Goal: Information Seeking & Learning: Learn about a topic

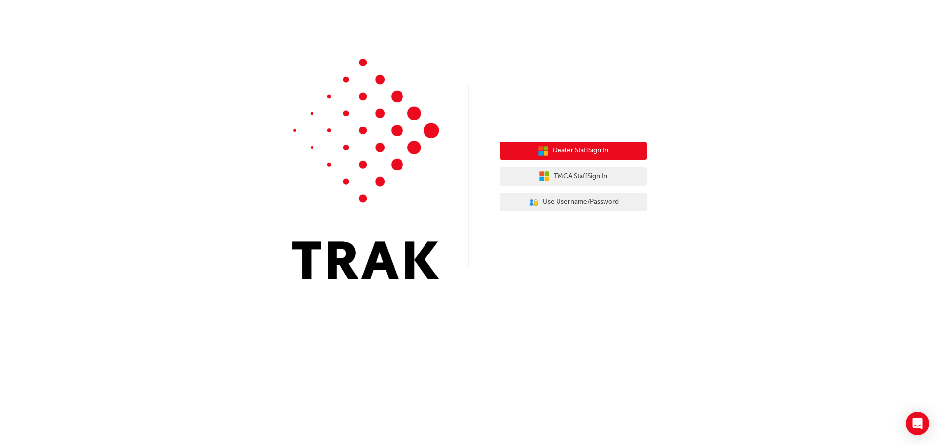
click at [584, 154] on span "Dealer Staff Sign In" at bounding box center [580, 150] width 56 height 11
click at [602, 153] on span "Dealer Staff Sign In" at bounding box center [580, 150] width 56 height 11
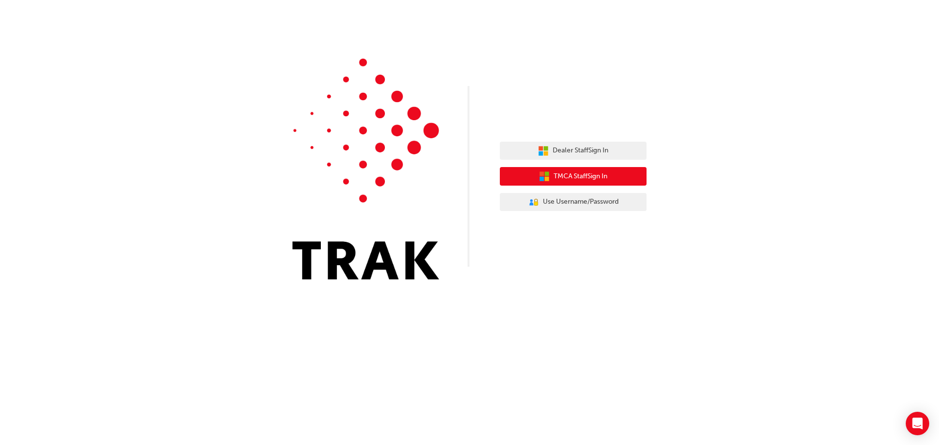
click at [568, 179] on span "TMCA Staff Sign In" at bounding box center [580, 176] width 54 height 11
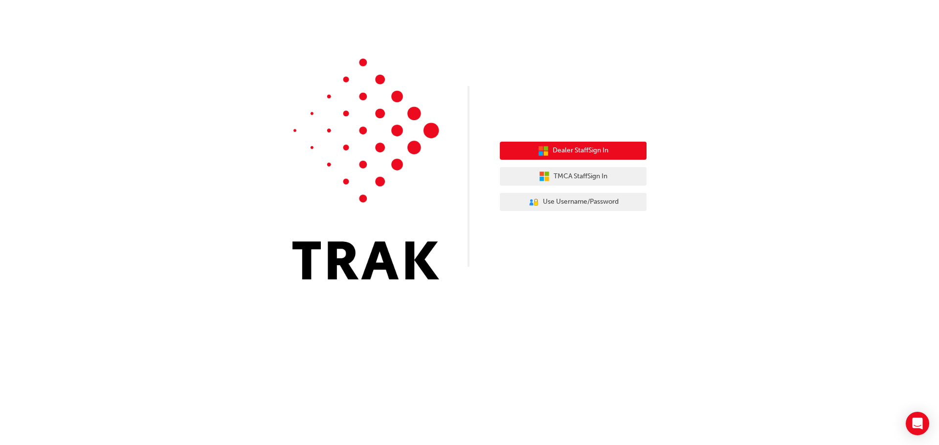
click at [558, 149] on span "Dealer Staff Sign In" at bounding box center [580, 150] width 56 height 11
click at [596, 156] on span "Dealer Staff Sign In" at bounding box center [580, 150] width 56 height 11
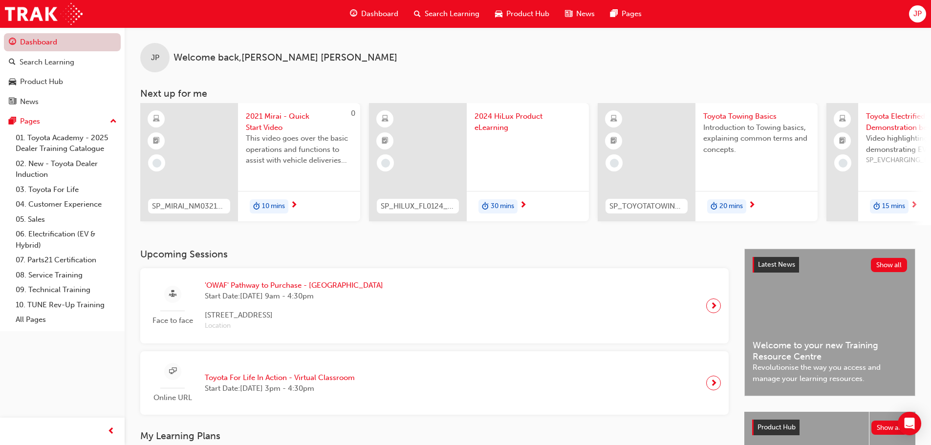
click at [49, 48] on link "Dashboard" at bounding box center [62, 42] width 117 height 18
click at [914, 12] on span "JP" at bounding box center [918, 13] width 8 height 11
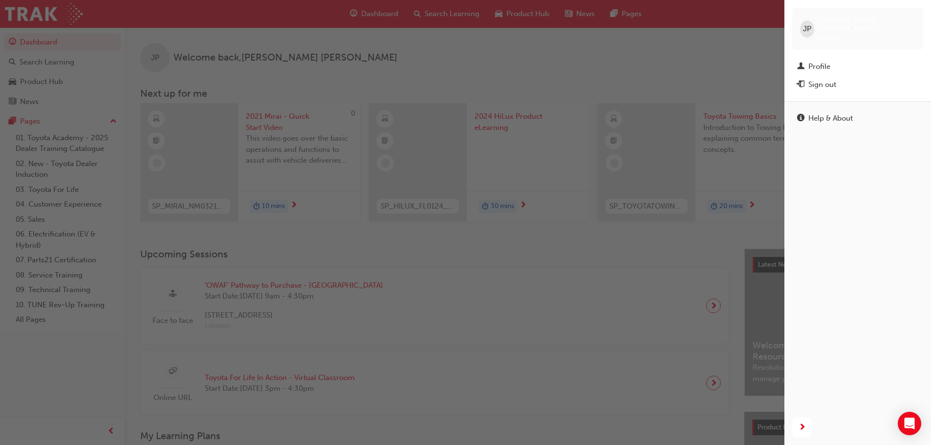
click at [801, 22] on div "JP" at bounding box center [807, 29] width 14 height 17
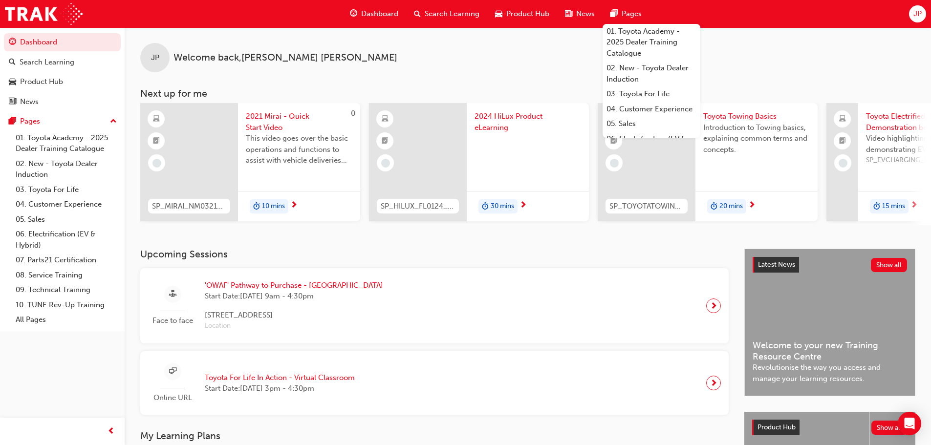
click at [360, 10] on div "Dashboard" at bounding box center [374, 14] width 64 height 20
click at [398, 37] on div "JP Welcome back , [PERSON_NAME]" at bounding box center [528, 49] width 807 height 45
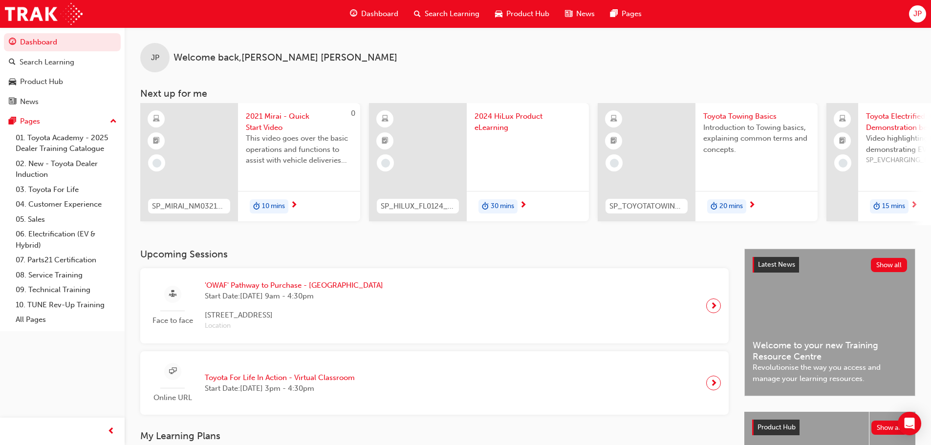
click at [374, 11] on span "Dashboard" at bounding box center [379, 13] width 37 height 11
click at [57, 40] on link "Dashboard" at bounding box center [62, 42] width 117 height 18
click at [39, 114] on button "Pages" at bounding box center [62, 121] width 117 height 18
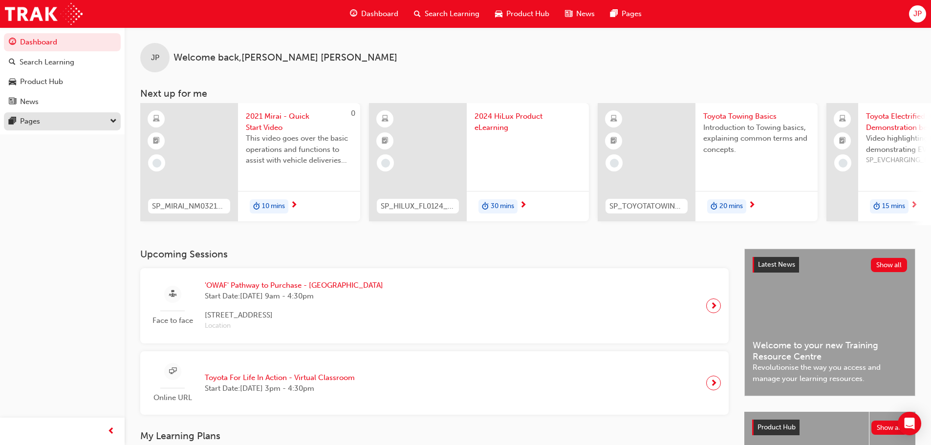
click at [39, 114] on button "Pages" at bounding box center [62, 121] width 117 height 18
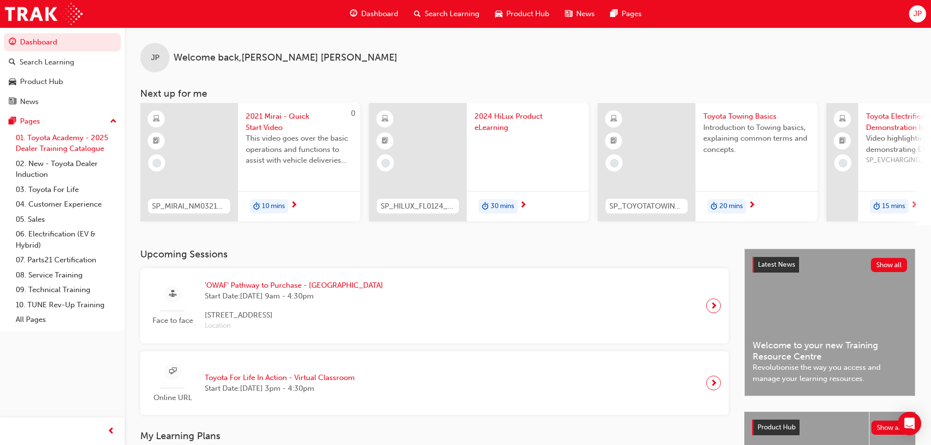
click at [42, 143] on link "01. Toyota Academy - 2025 Dealer Training Catalogue" at bounding box center [66, 144] width 109 height 26
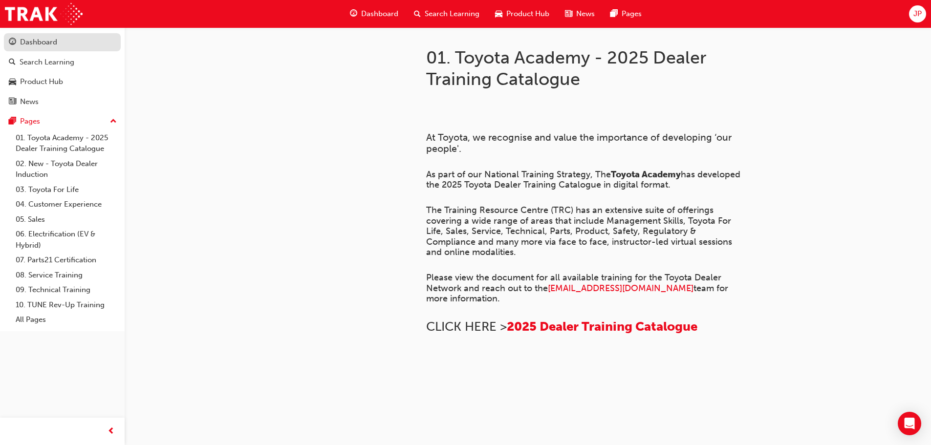
click at [44, 43] on div "Dashboard" at bounding box center [38, 42] width 37 height 11
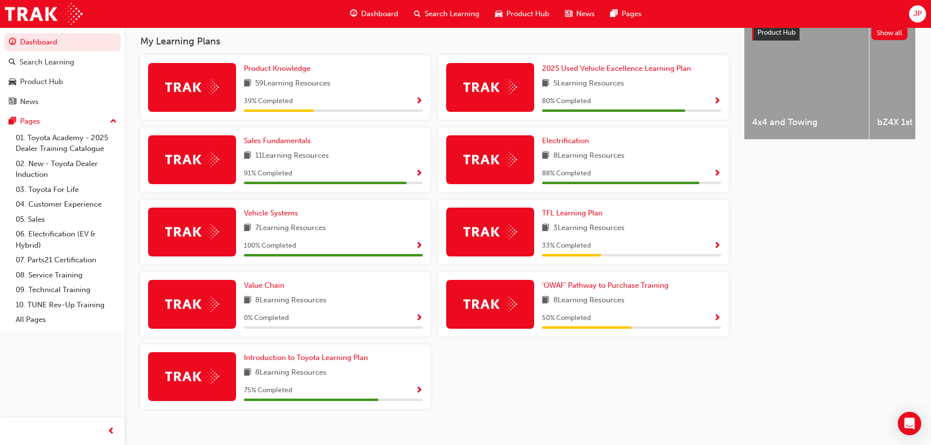
scroll to position [411, 0]
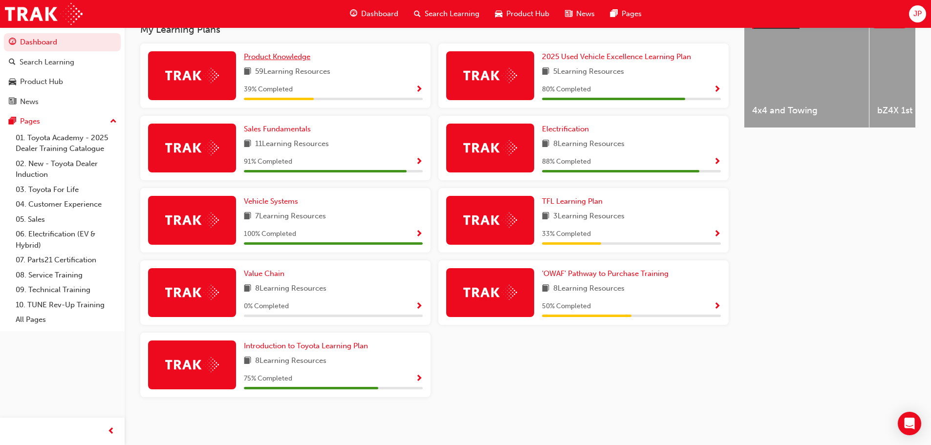
click at [283, 57] on span "Product Knowledge" at bounding box center [277, 56] width 66 height 9
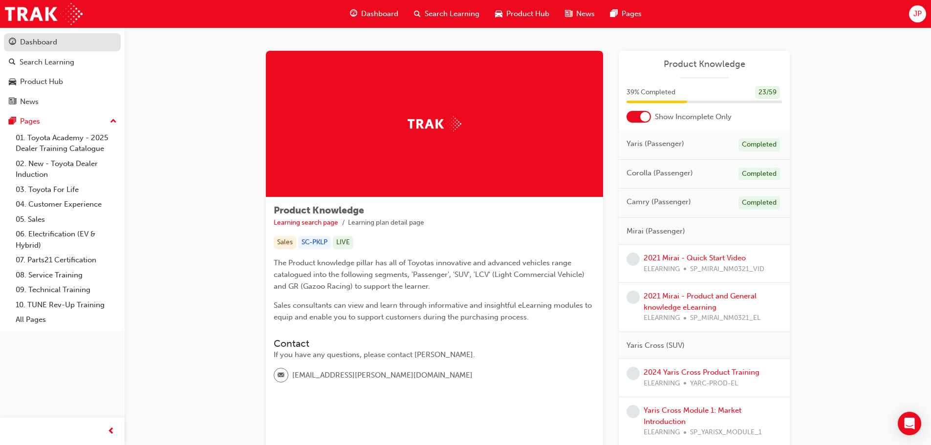
click at [47, 46] on div "Dashboard" at bounding box center [38, 42] width 37 height 11
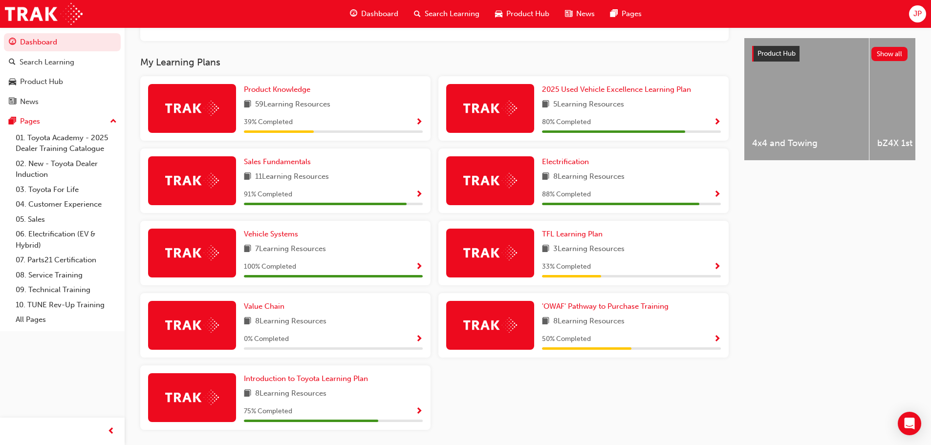
scroll to position [391, 0]
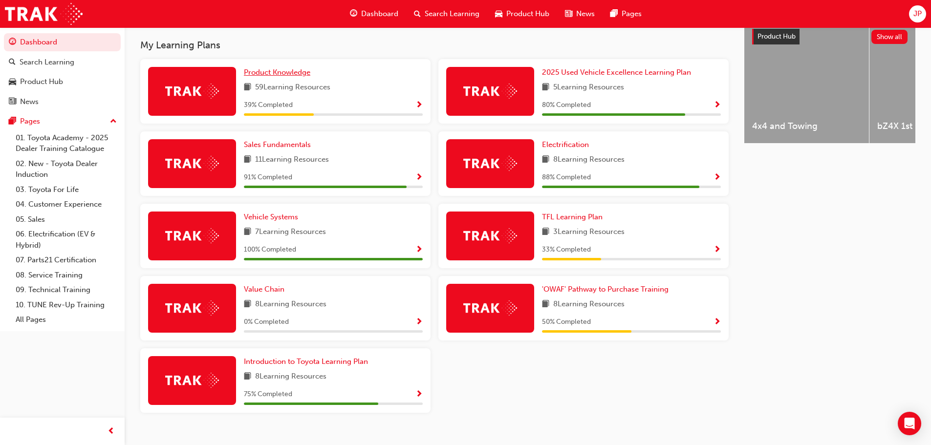
click at [294, 74] on span "Product Knowledge" at bounding box center [277, 72] width 66 height 9
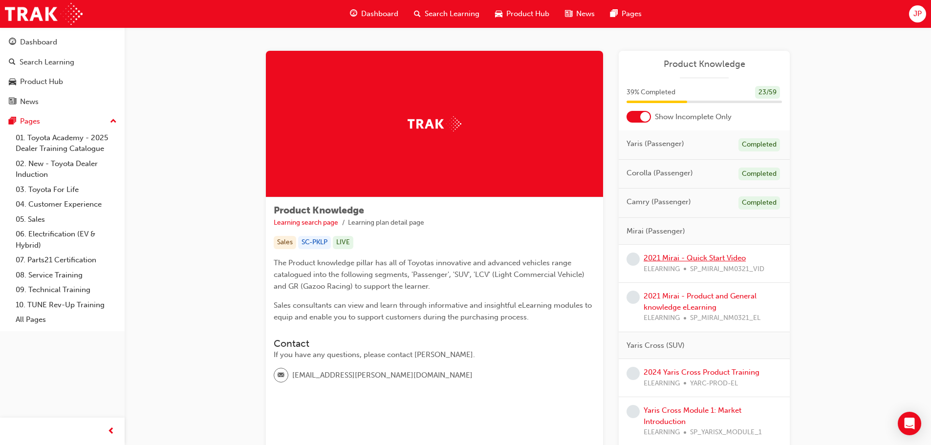
click at [691, 256] on link "2021 Mirai - Quick Start Video" at bounding box center [695, 258] width 102 height 9
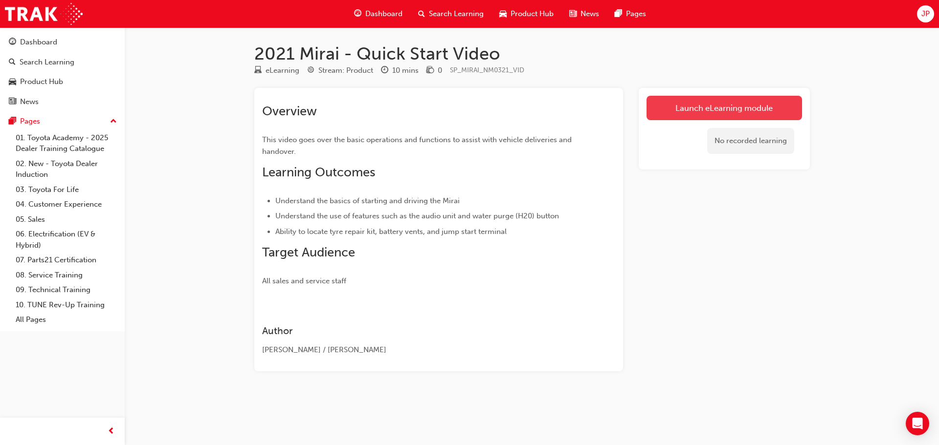
click at [748, 103] on link "Launch eLearning module" at bounding box center [723, 108] width 155 height 24
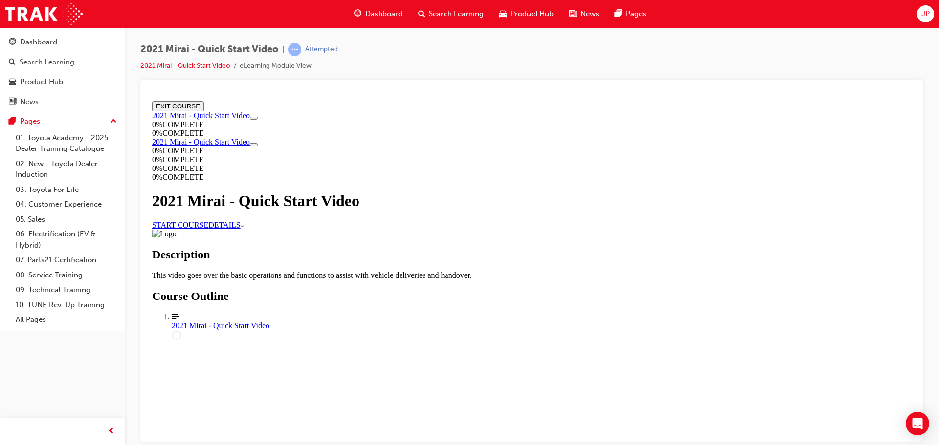
click at [208, 229] on link "START COURSE" at bounding box center [180, 224] width 56 height 8
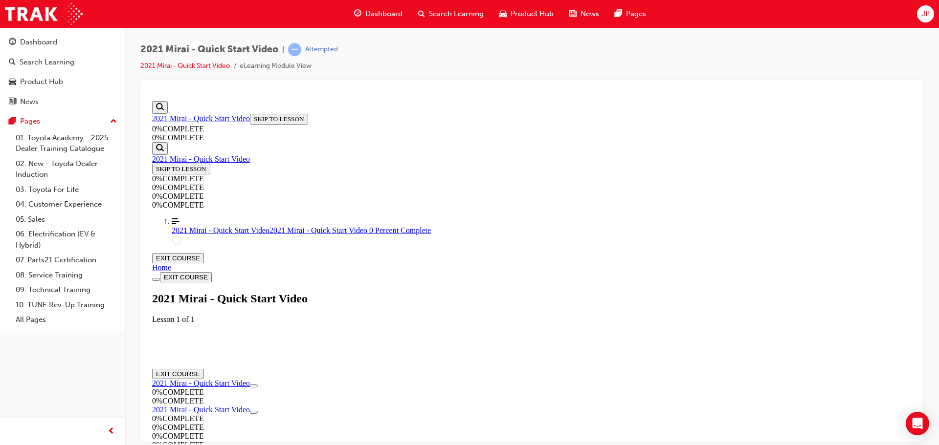
scroll to position [34, 0]
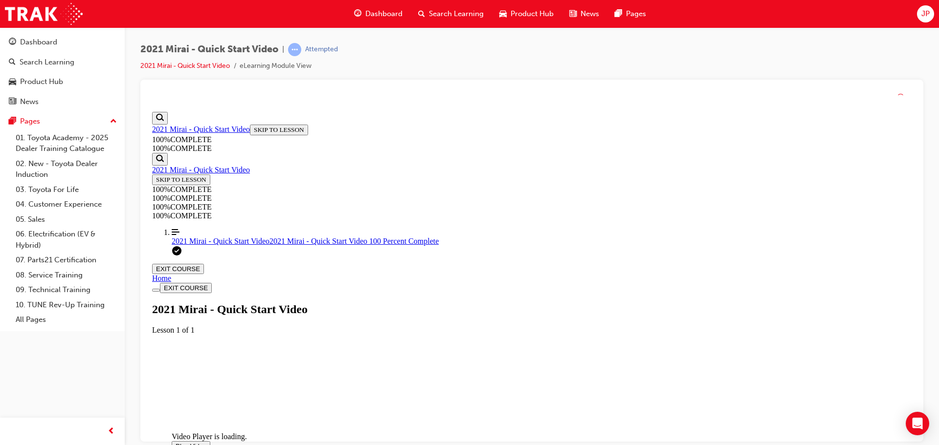
click at [175, 443] on span "Video player. You can use the space bar to toggle playback and arrow keys to sc…" at bounding box center [175, 446] width 0 height 7
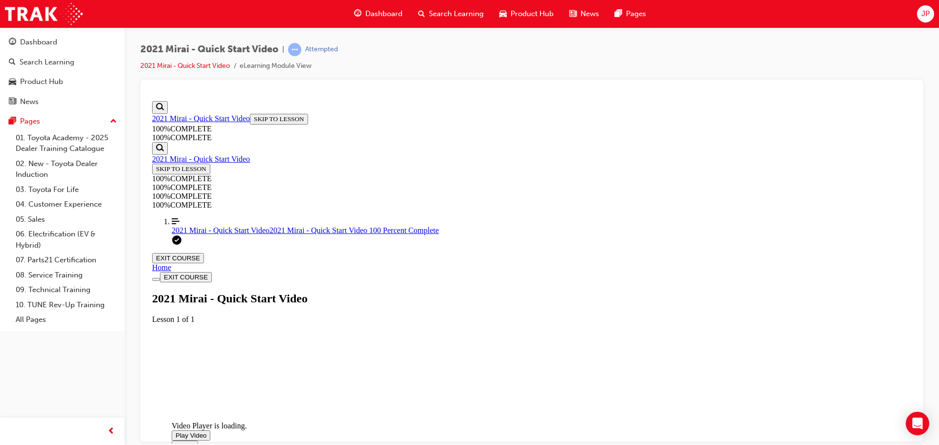
scroll to position [177, 0]
drag, startPoint x: 856, startPoint y: 379, endPoint x: 845, endPoint y: 380, distance: 10.9
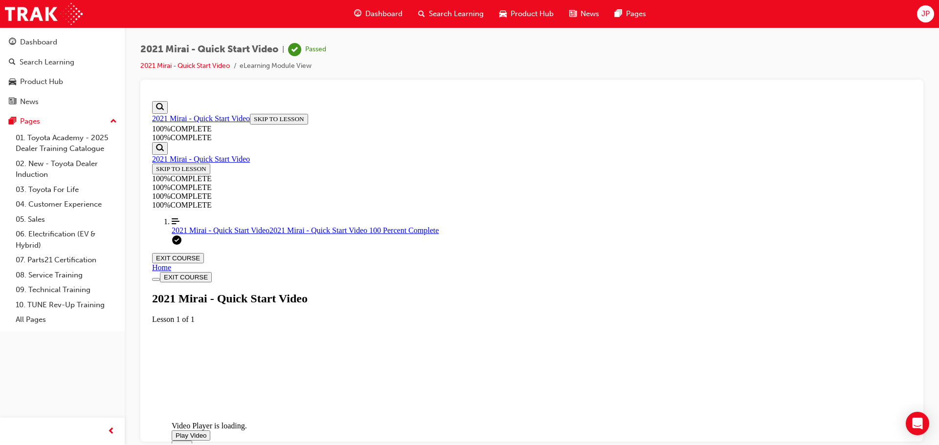
click at [175, 432] on span "Video player. You can use the space bar to toggle playback and arrow keys to sc…" at bounding box center [175, 435] width 0 height 7
click at [175, 442] on span "Video player. You can use the space bar to toggle playback and arrow keys to sc…" at bounding box center [175, 445] width 0 height 7
click at [204, 253] on button "EXIT COURSE" at bounding box center [178, 258] width 52 height 10
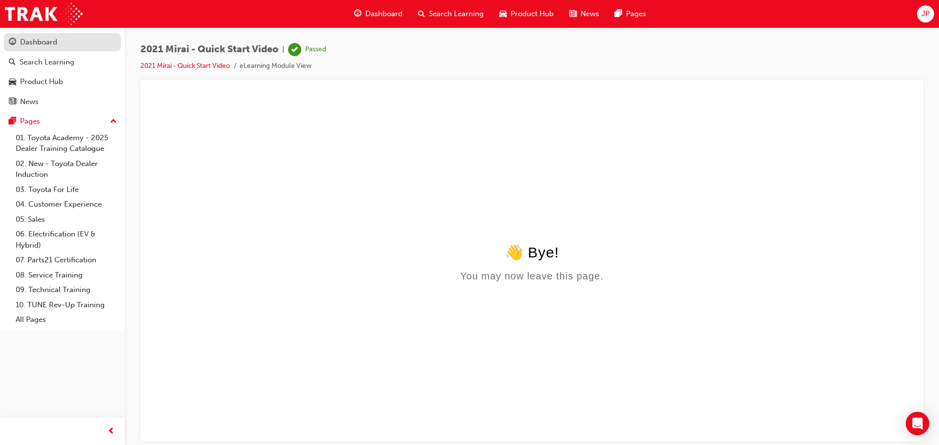
click at [48, 48] on div "Dashboard" at bounding box center [62, 42] width 107 height 12
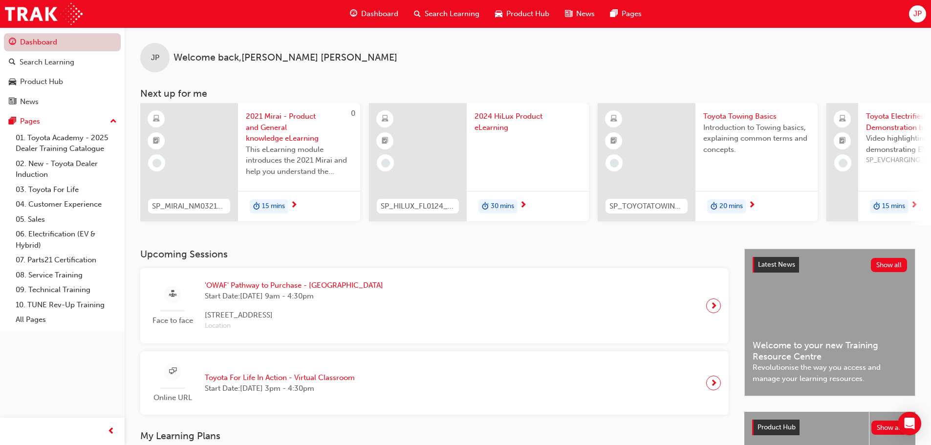
click at [79, 39] on link "Dashboard" at bounding box center [62, 42] width 117 height 18
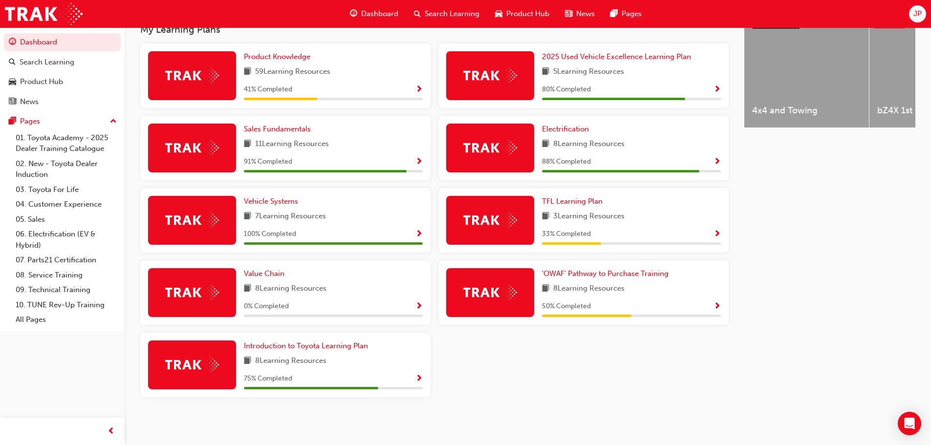
scroll to position [362, 0]
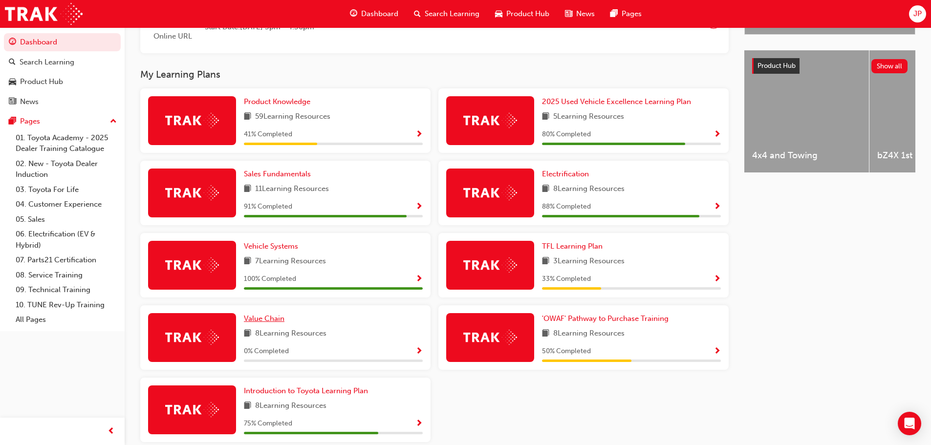
click at [252, 323] on span "Value Chain" at bounding box center [264, 318] width 41 height 9
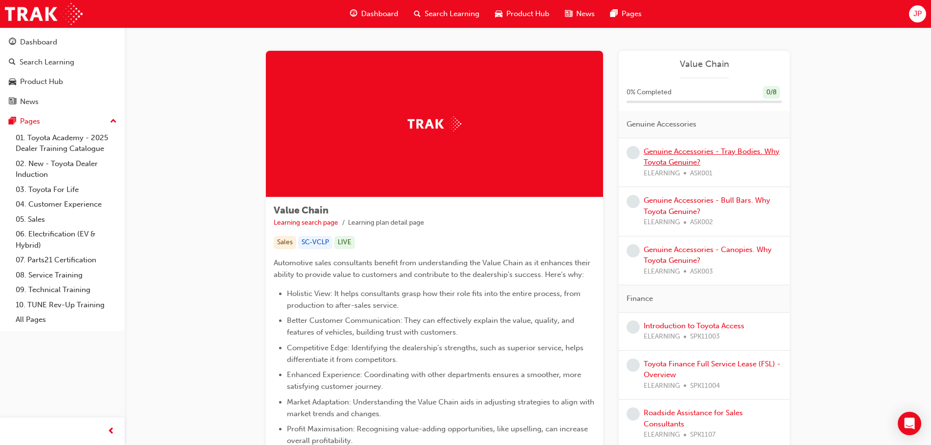
click at [710, 152] on link "Genuine Accessories - Tray Bodies. Why Toyota Genuine?" at bounding box center [712, 157] width 136 height 20
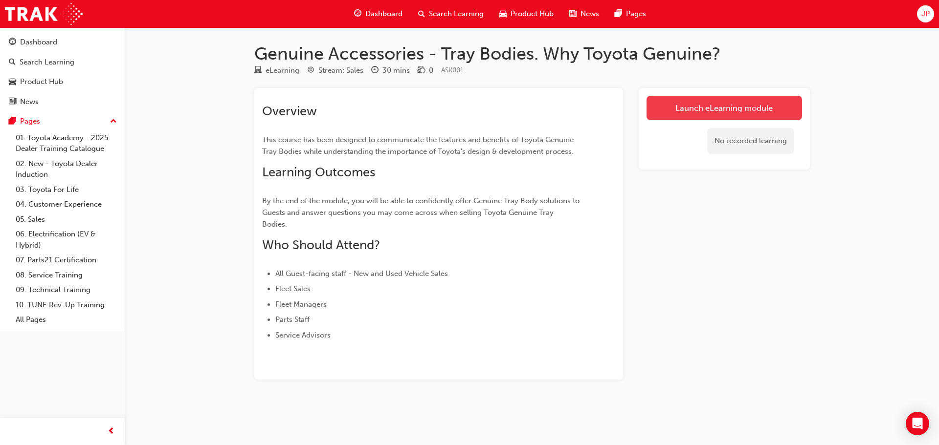
click at [712, 107] on link "Launch eLearning module" at bounding box center [723, 108] width 155 height 24
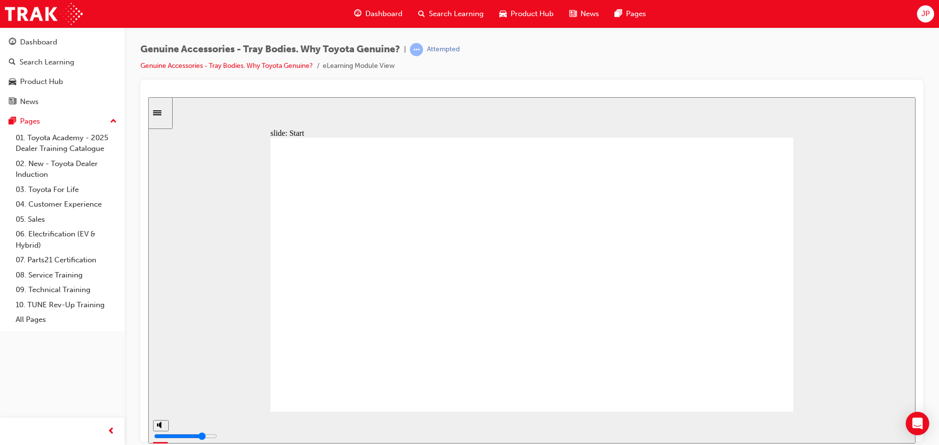
click at [239, 427] on input "slide progress" at bounding box center [206, 425] width 63 height 8
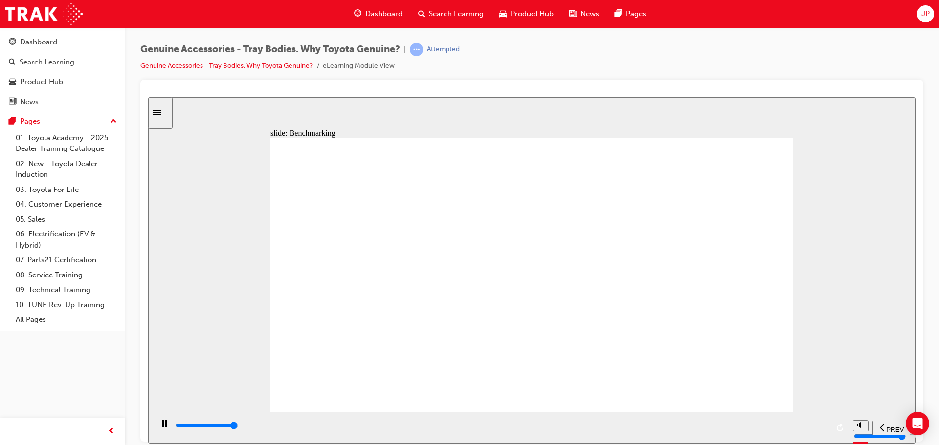
click at [239, 427] on input "slide progress" at bounding box center [206, 425] width 63 height 8
click at [808, 429] on div "playback controls" at bounding box center [502, 425] width 654 height 11
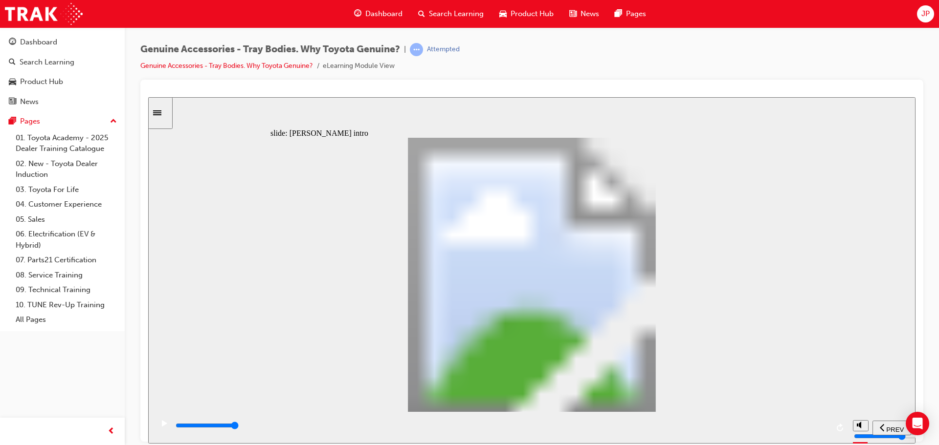
type input "17000"
type input "1"
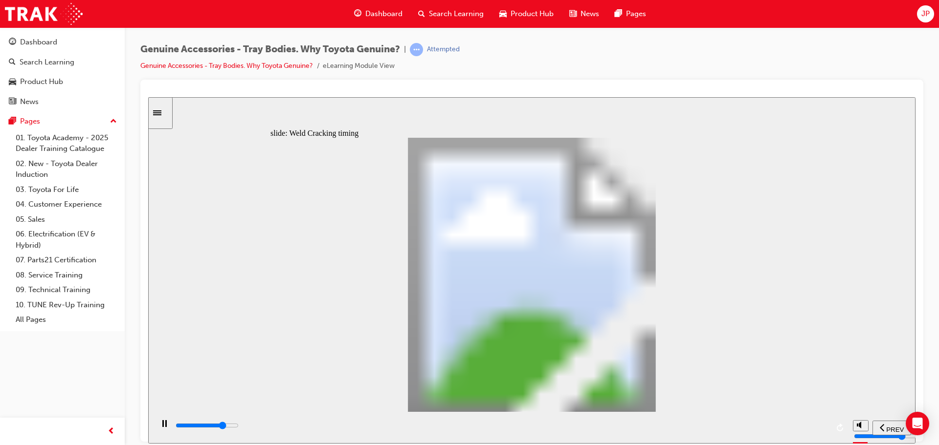
type input "17000"
type input "2"
type input "17100"
type input "3"
type input "17100"
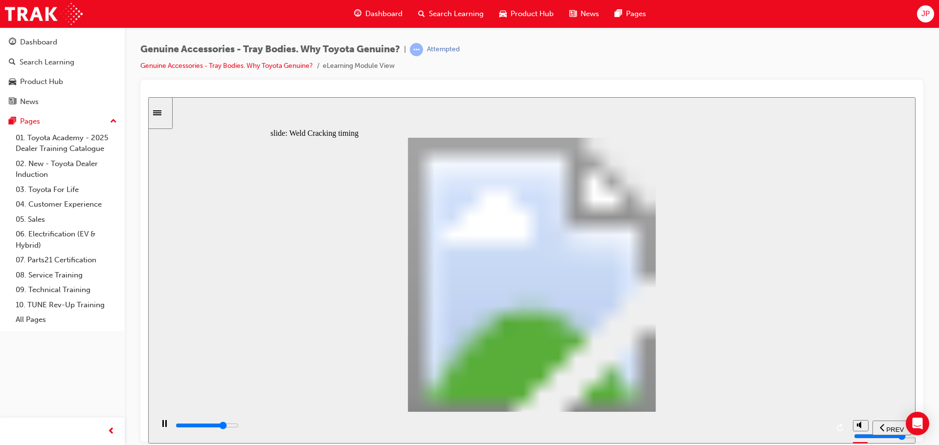
type input "4"
type input "17100"
type input "5"
type input "17200"
type input "6"
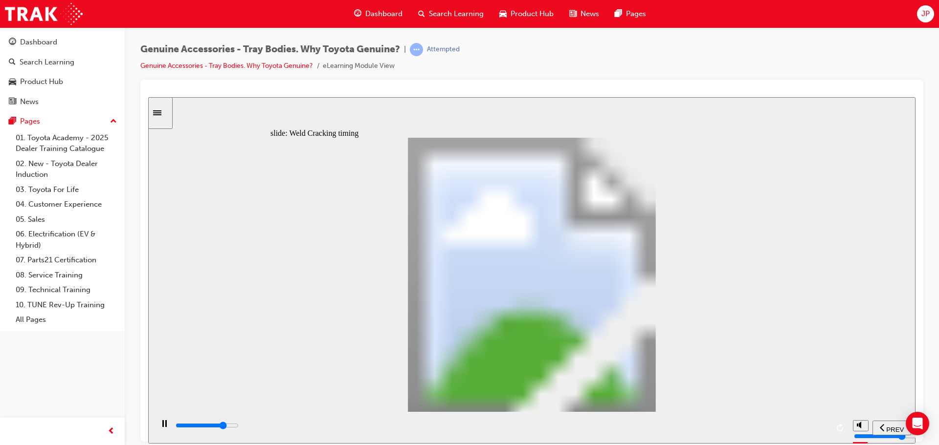
type input "17200"
type input "7"
type input "17200"
type input "8"
type input "17300"
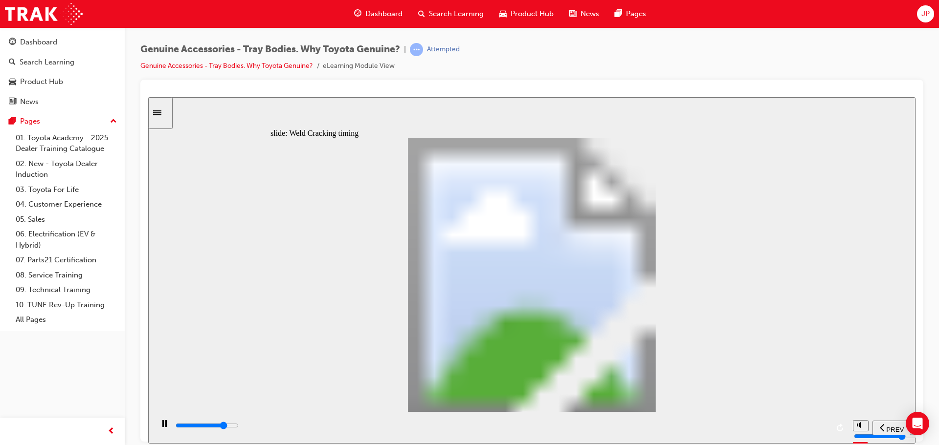
type input "9"
type input "17400"
type input "10"
drag, startPoint x: 433, startPoint y: 327, endPoint x: 515, endPoint y: 363, distance: 89.3
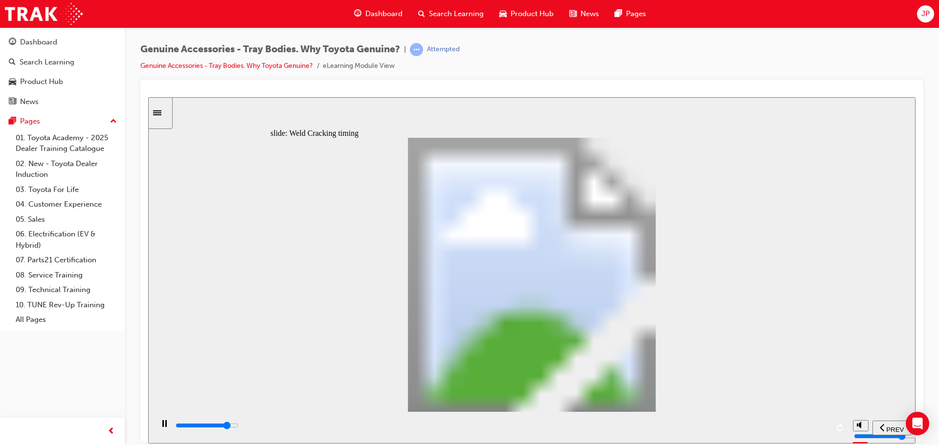
type input "6300"
type input "1"
drag, startPoint x: 294, startPoint y: 325, endPoint x: 333, endPoint y: 326, distance: 38.6
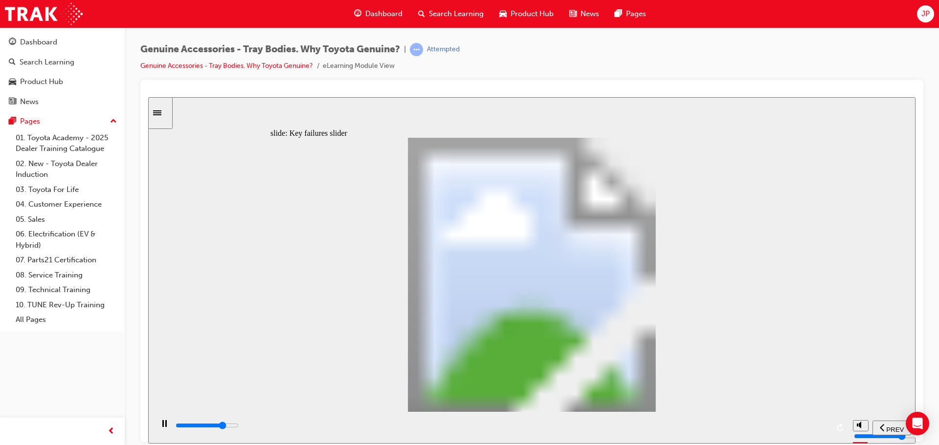
type input "8200"
type input "2"
drag, startPoint x: 343, startPoint y: 324, endPoint x: 374, endPoint y: 317, distance: 32.5
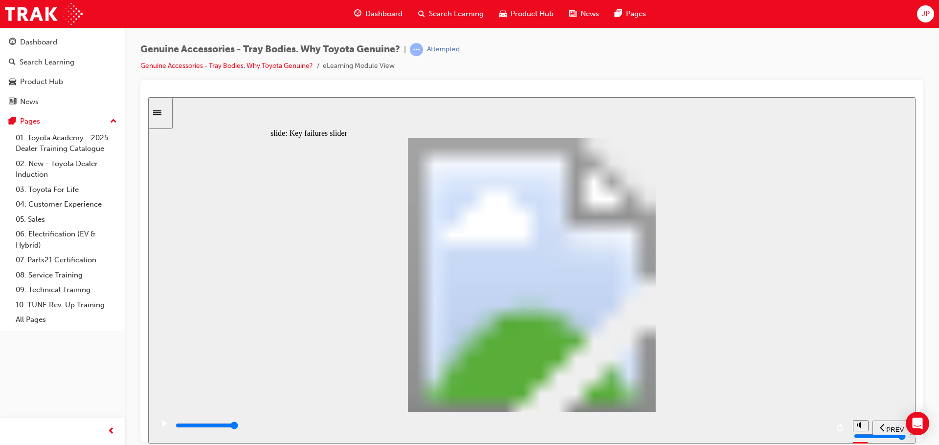
type input "0"
type input "3"
drag, startPoint x: 448, startPoint y: 329, endPoint x: 589, endPoint y: 328, distance: 141.3
drag, startPoint x: 440, startPoint y: 327, endPoint x: 558, endPoint y: 324, distance: 118.3
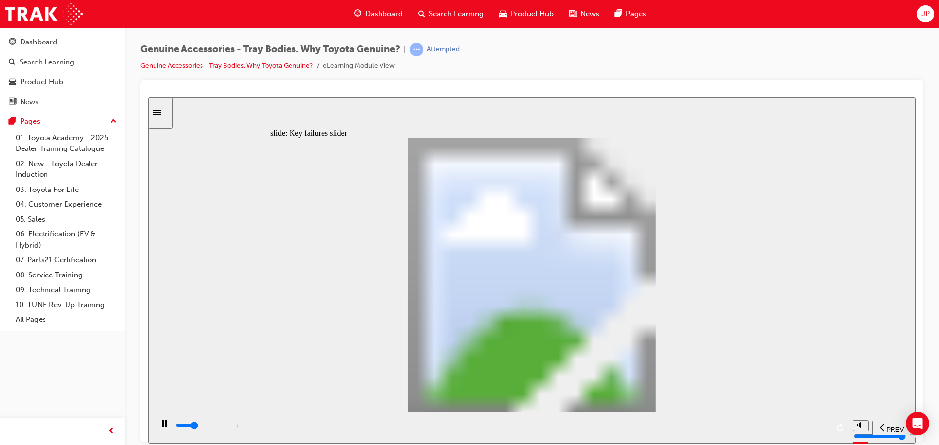
drag, startPoint x: 442, startPoint y: 326, endPoint x: 616, endPoint y: 323, distance: 173.6
drag, startPoint x: 440, startPoint y: 327, endPoint x: 576, endPoint y: 324, distance: 135.4
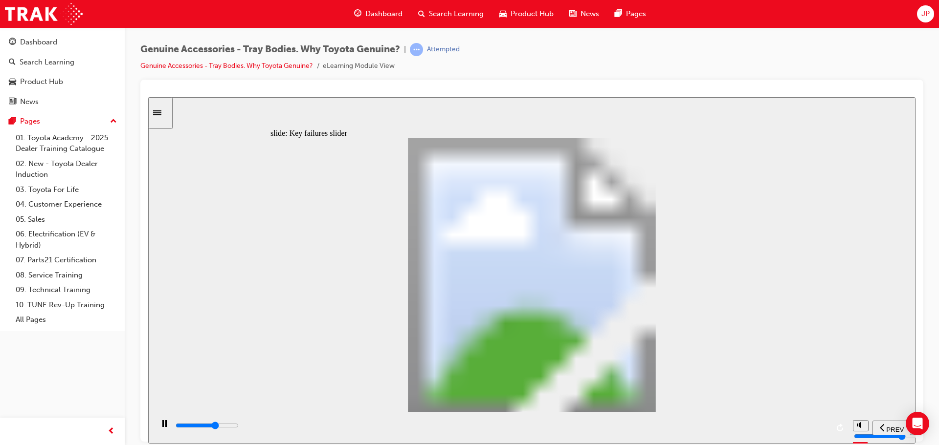
drag, startPoint x: 436, startPoint y: 325, endPoint x: 554, endPoint y: 324, distance: 118.3
drag, startPoint x: 443, startPoint y: 326, endPoint x: 601, endPoint y: 325, distance: 158.4
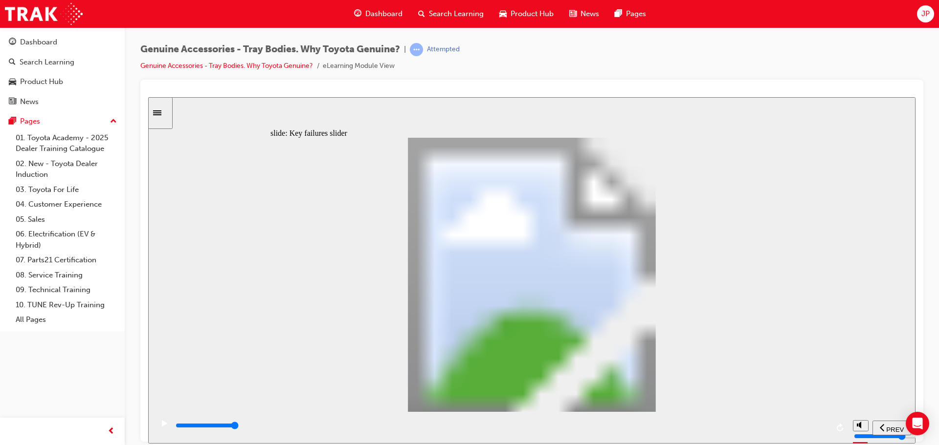
drag, startPoint x: 442, startPoint y: 328, endPoint x: 583, endPoint y: 337, distance: 140.6
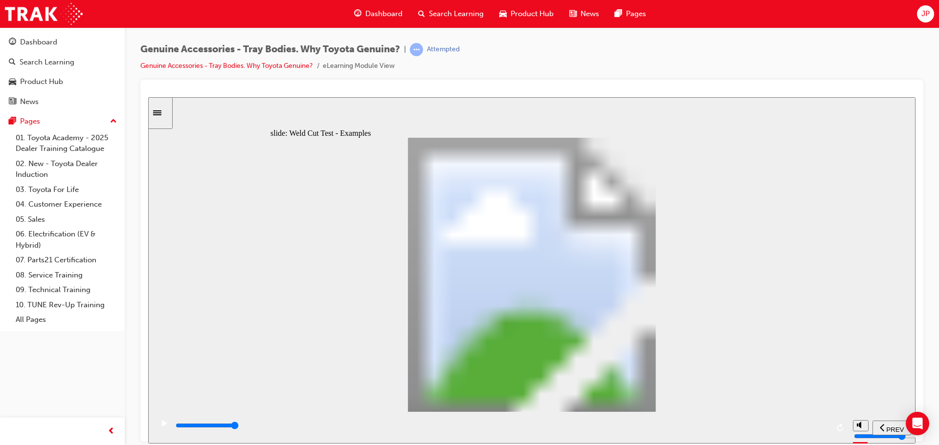
click at [250, 302] on div "slide: Weld Cut Test - Examples PASS thumbs up icon 1 Freeform 1 Freeform 2 Rec…" at bounding box center [531, 270] width 767 height 347
click at [260, 301] on div "slide: Weld Cut Test - Examples PASS thumbs up icon 1 Freeform 1 Freeform 2 Rec…" at bounding box center [531, 270] width 767 height 347
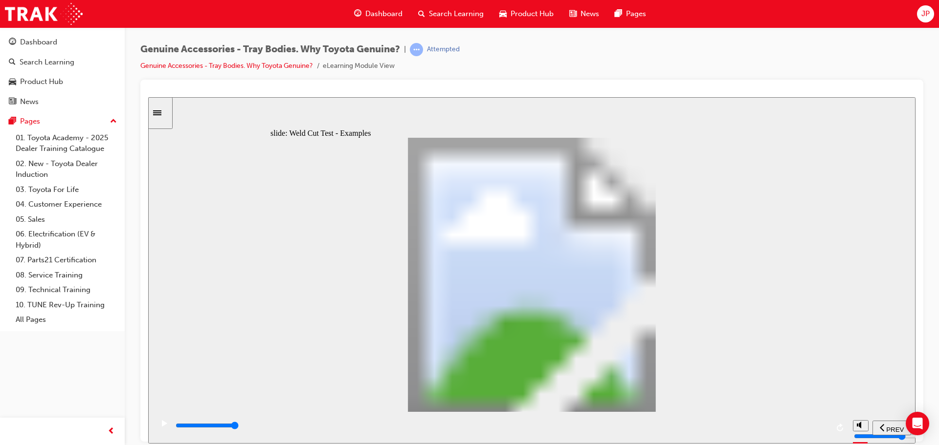
click at [862, 392] on circle "volume" at bounding box center [861, 388] width 6 height 6
type input "2000"
type input "0"
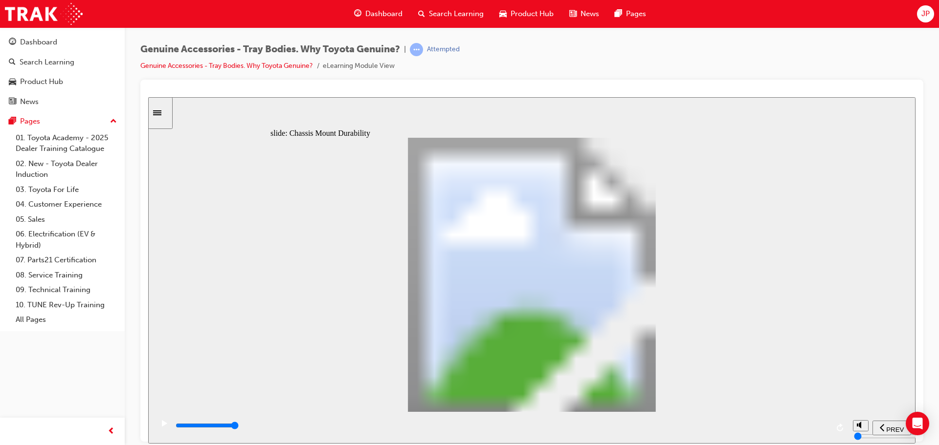
drag, startPoint x: 569, startPoint y: 339, endPoint x: 454, endPoint y: 331, distance: 115.7
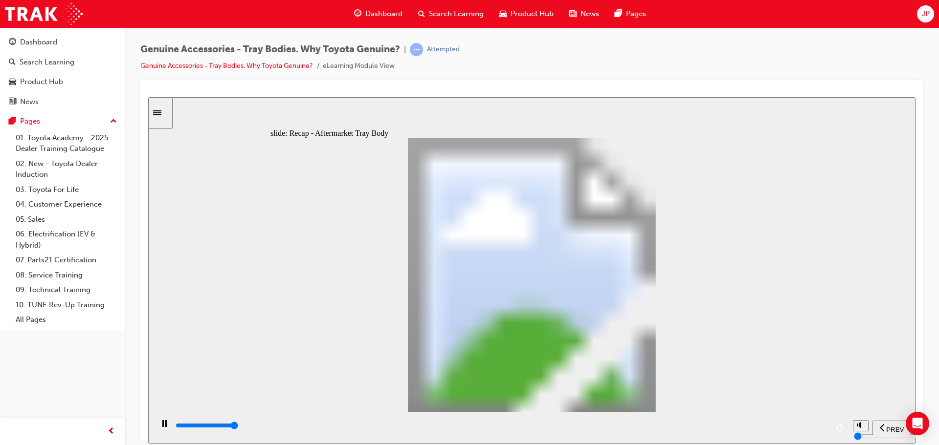
type input "12300"
radio input "true"
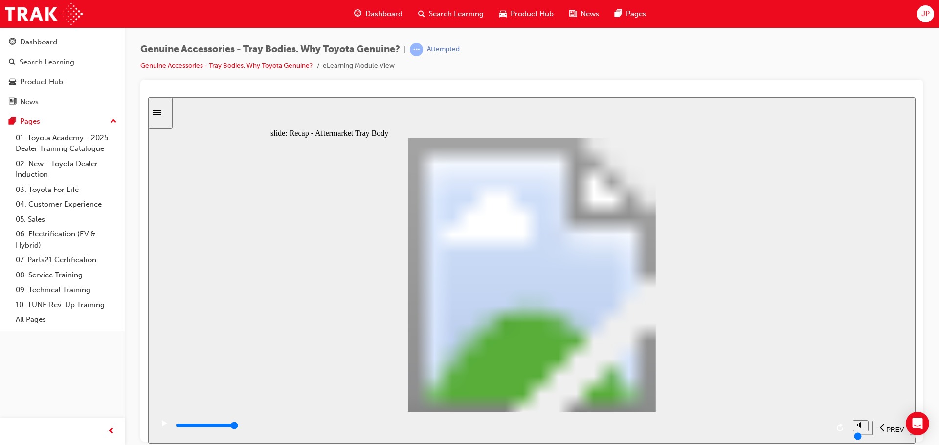
radio input "false"
radio input "true"
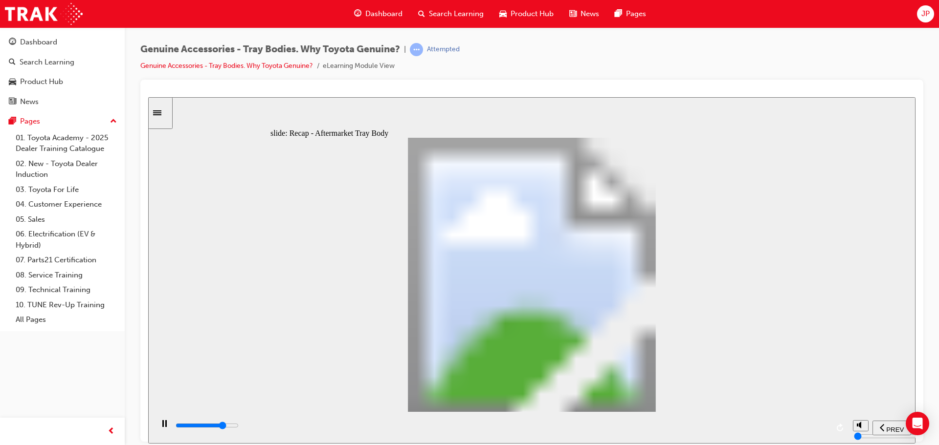
click at [239, 427] on input "slide progress" at bounding box center [206, 425] width 63 height 8
click at [806, 428] on div "playback controls" at bounding box center [502, 425] width 654 height 11
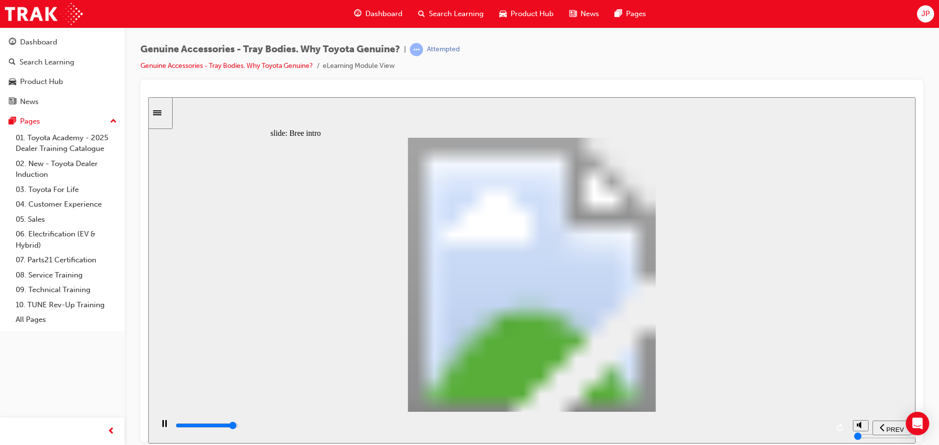
click at [239, 427] on input "slide progress" at bounding box center [206, 425] width 63 height 8
click at [804, 426] on div "playback controls" at bounding box center [502, 425] width 654 height 11
drag, startPoint x: 474, startPoint y: 351, endPoint x: 641, endPoint y: 383, distance: 170.2
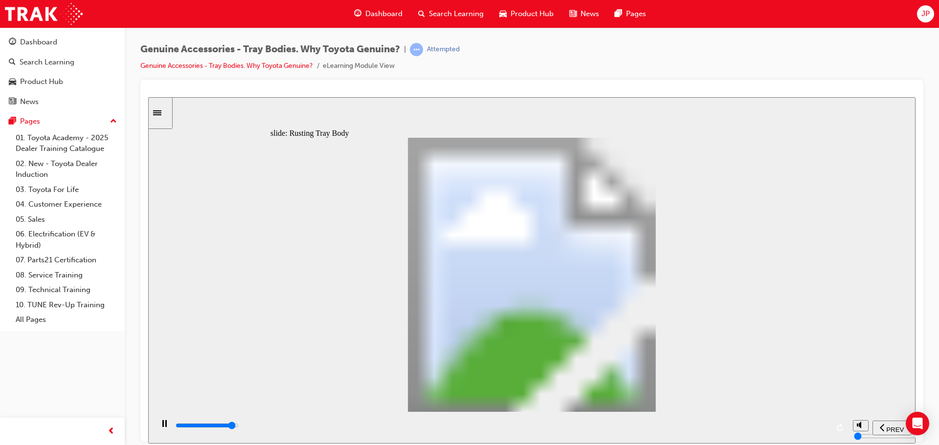
click at [791, 426] on div "playback controls" at bounding box center [502, 425] width 654 height 11
click at [812, 425] on div "playback controls" at bounding box center [502, 425] width 654 height 11
drag, startPoint x: 442, startPoint y: 369, endPoint x: 421, endPoint y: 380, distance: 23.4
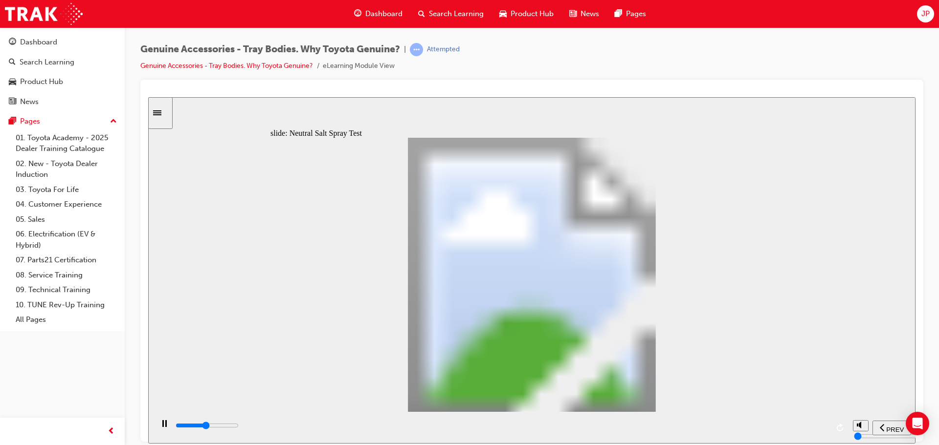
drag, startPoint x: 368, startPoint y: 323, endPoint x: 482, endPoint y: 331, distance: 114.2
click at [239, 426] on input "slide progress" at bounding box center [206, 425] width 63 height 8
type input "0"
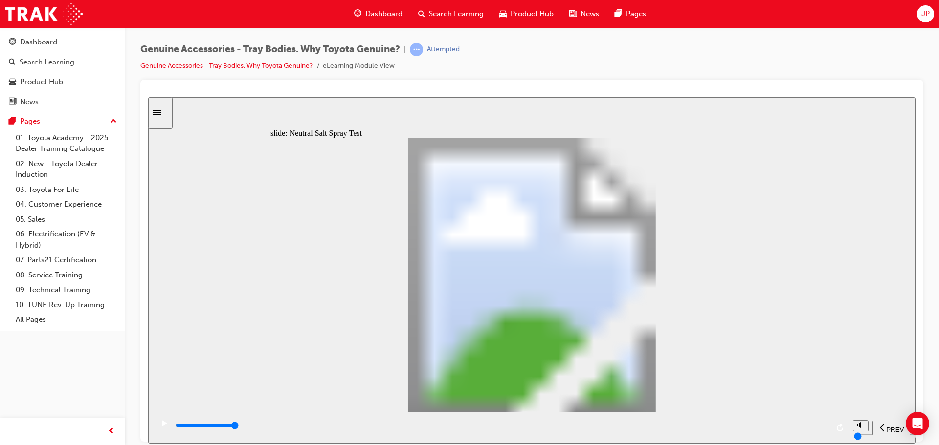
type input "1"
type input "200"
type input "2"
type input "400"
type input "3"
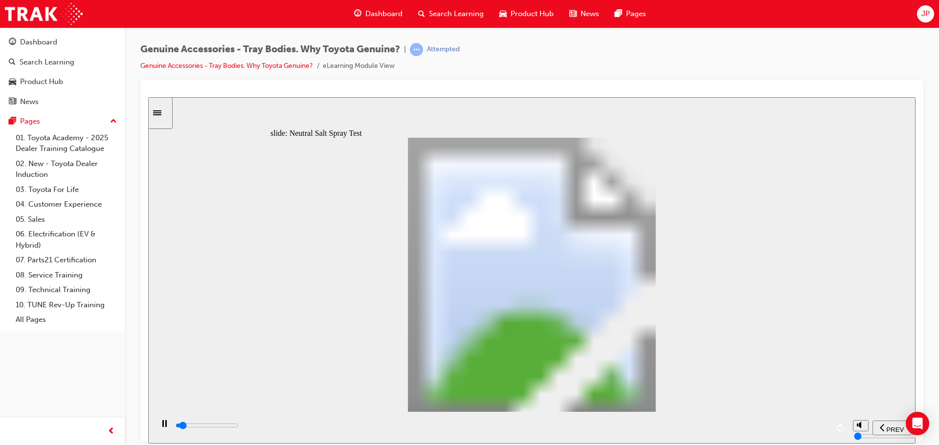
type input "500"
type input "4"
type input "500"
type input "5"
type input "0"
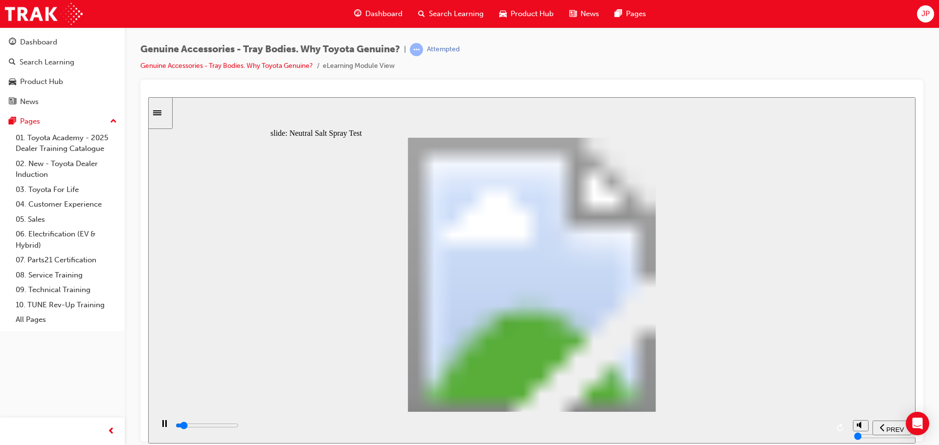
type input "7"
type input "100"
type input "8"
drag, startPoint x: 361, startPoint y: 325, endPoint x: 684, endPoint y: 325, distance: 322.6
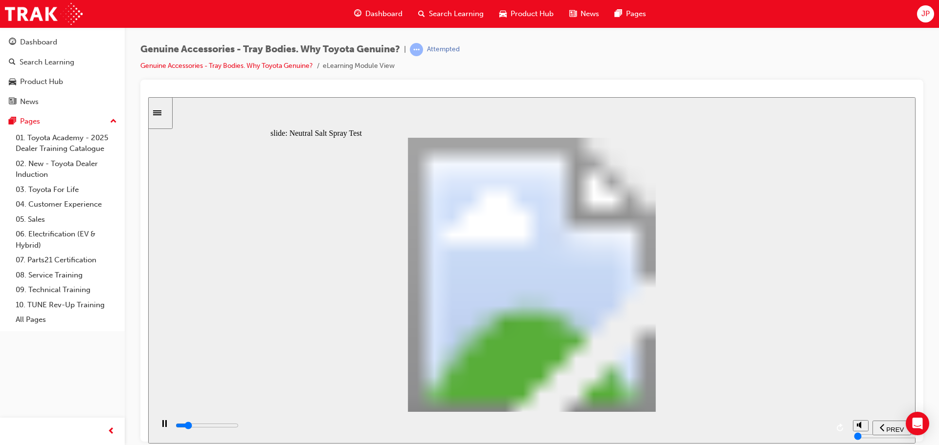
click at [805, 426] on div "playback controls" at bounding box center [502, 425] width 654 height 11
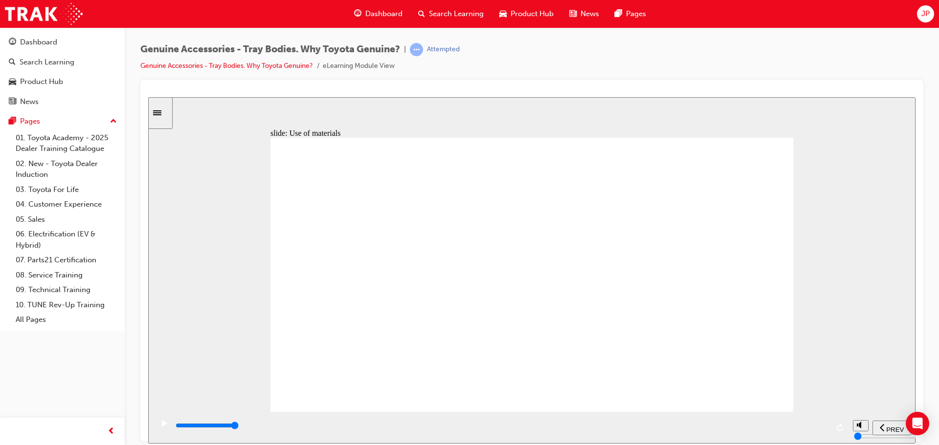
drag, startPoint x: 826, startPoint y: 427, endPoint x: 841, endPoint y: 425, distance: 15.8
click at [841, 425] on div "playback controls" at bounding box center [500, 428] width 695 height 32
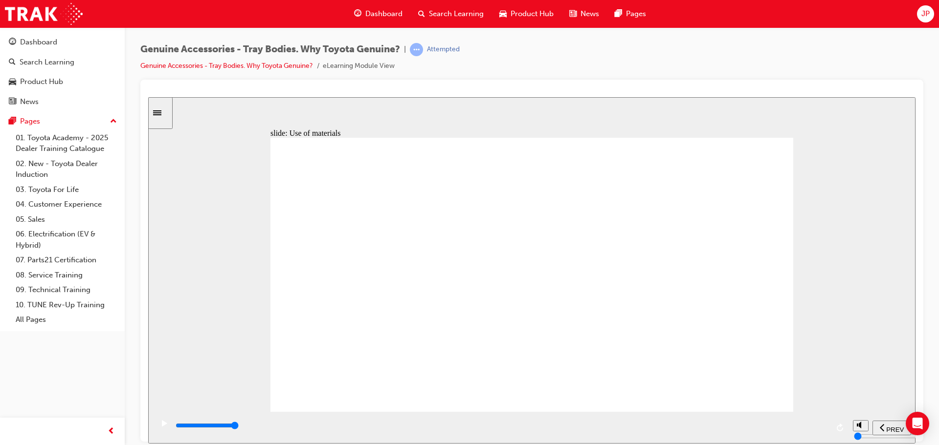
click at [886, 426] on span "PREV" at bounding box center [895, 429] width 18 height 7
type input "0"
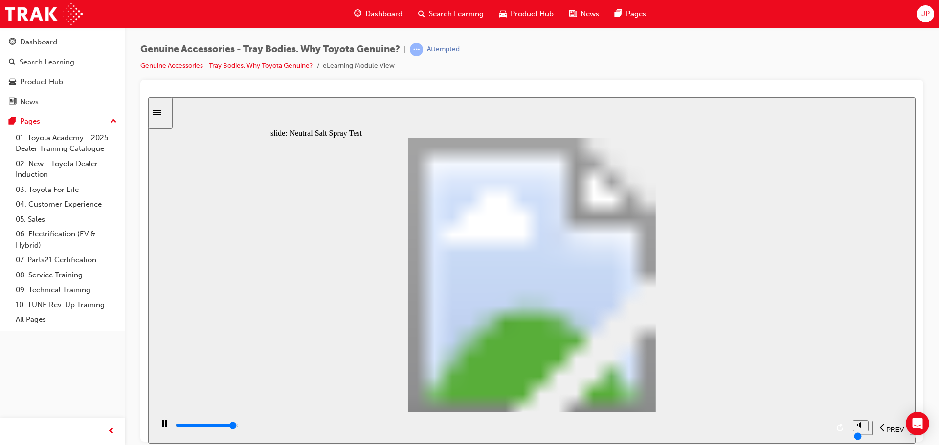
click at [805, 423] on div "playback controls" at bounding box center [502, 425] width 654 height 11
click at [811, 423] on div "playback controls" at bounding box center [502, 425] width 654 height 11
click at [821, 425] on div "playback controls" at bounding box center [502, 425] width 654 height 11
type input "0"
type input "4"
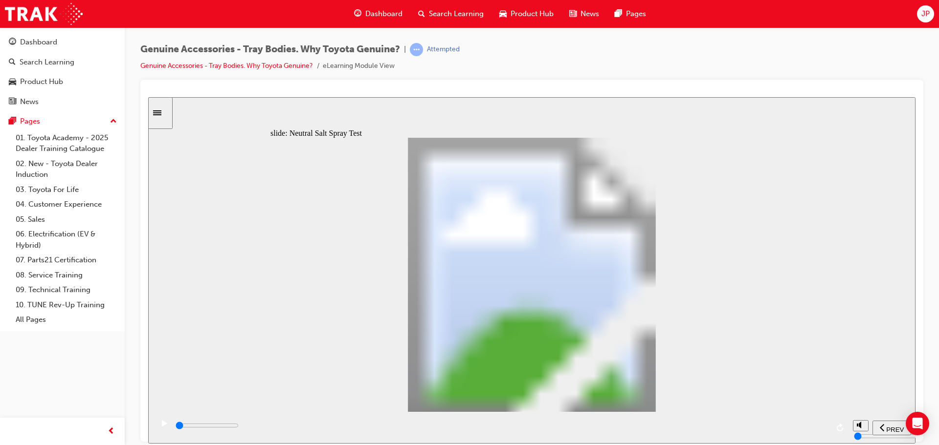
type input "0"
type input "5"
type input "0"
type input "8"
drag, startPoint x: 366, startPoint y: 329, endPoint x: 687, endPoint y: 327, distance: 321.2
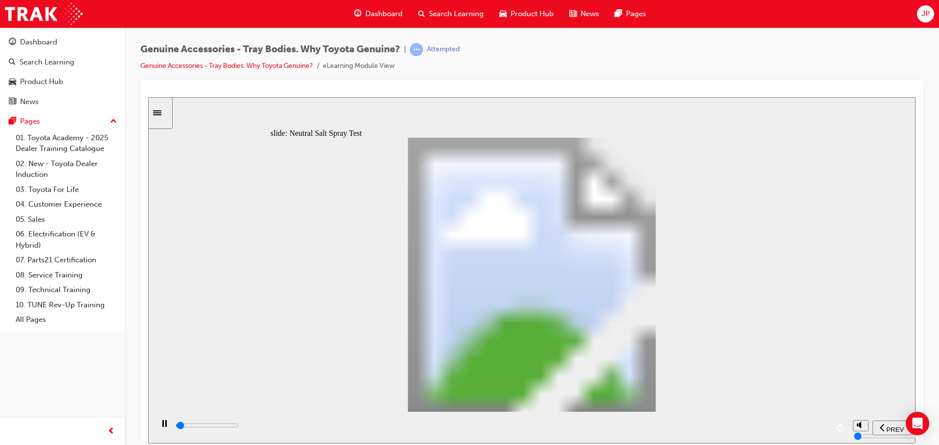
click at [795, 425] on div "playback controls" at bounding box center [502, 425] width 654 height 11
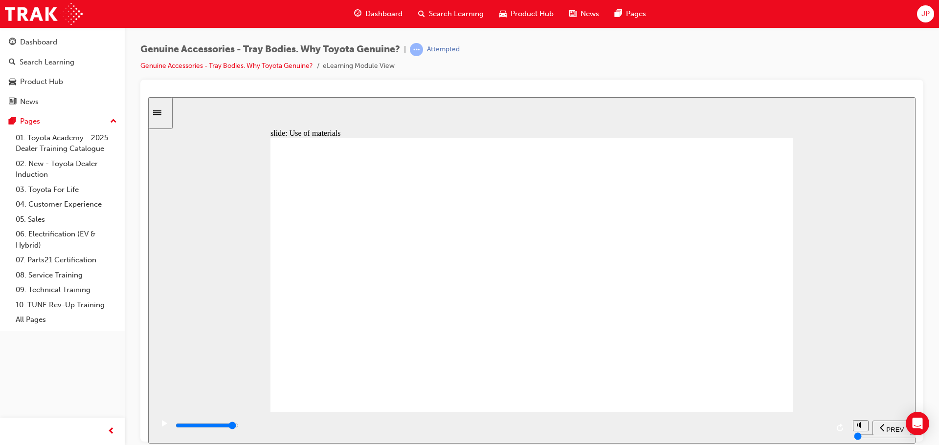
click at [800, 426] on div "playback controls" at bounding box center [502, 425] width 654 height 11
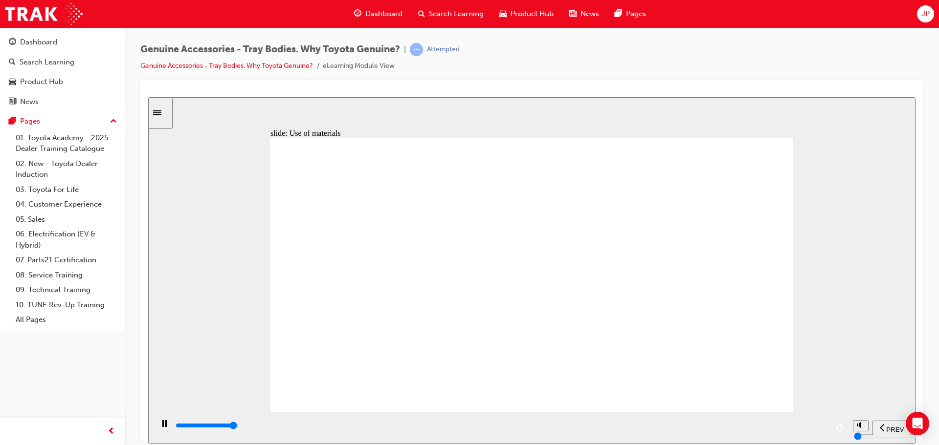
click at [239, 427] on input "slide progress" at bounding box center [206, 425] width 63 height 8
click at [810, 424] on div "playback controls" at bounding box center [502, 425] width 654 height 11
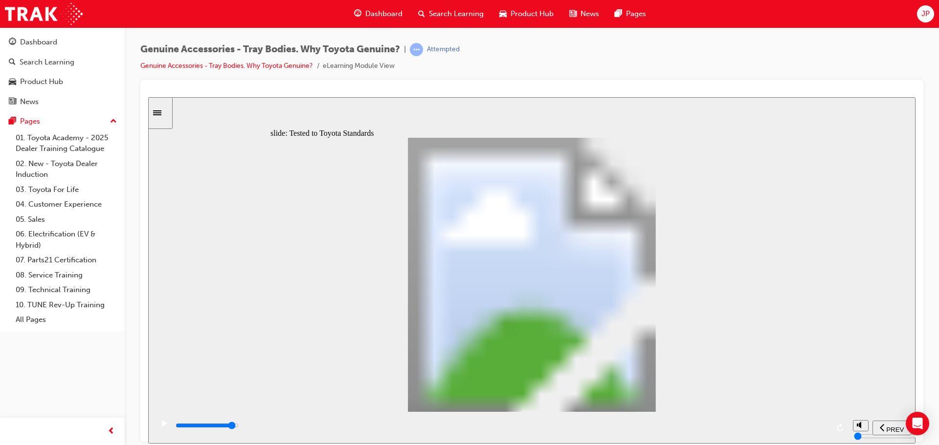
click at [794, 425] on div "playback controls" at bounding box center [502, 425] width 654 height 11
click at [791, 431] on div "playback controls" at bounding box center [502, 425] width 654 height 11
type input "13400"
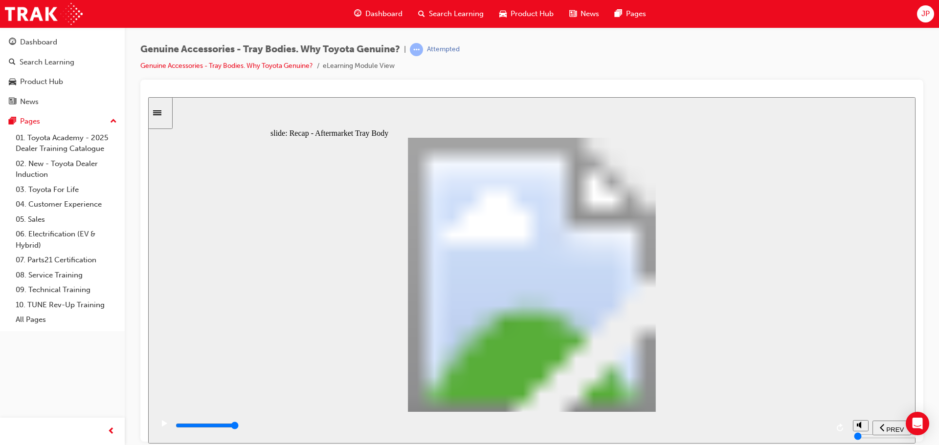
radio input "true"
click at [239, 427] on input "slide progress" at bounding box center [206, 425] width 63 height 8
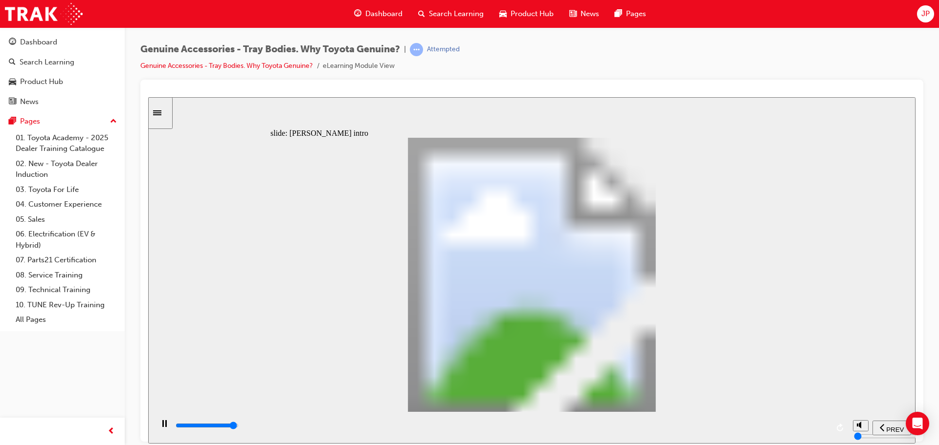
click at [812, 429] on div "playback controls" at bounding box center [502, 425] width 654 height 11
click at [808, 426] on div "playback controls" at bounding box center [502, 425] width 654 height 11
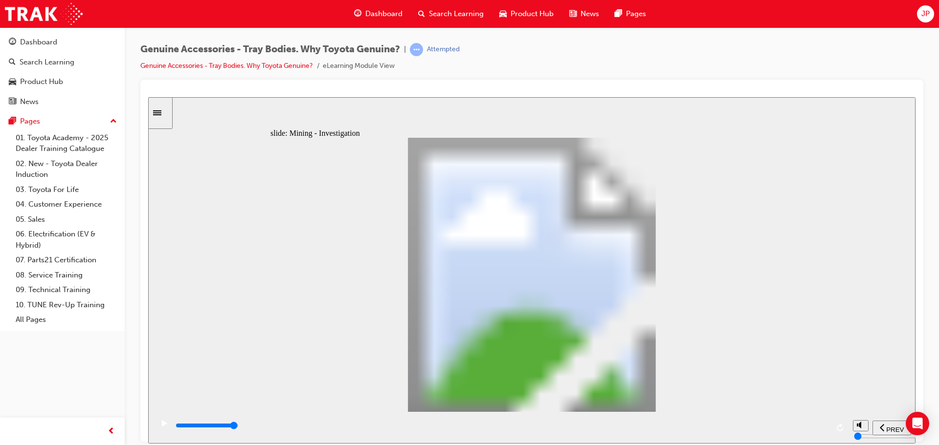
click at [239, 427] on input "slide progress" at bounding box center [206, 425] width 63 height 8
click at [810, 426] on div "playback controls" at bounding box center [502, 425] width 654 height 11
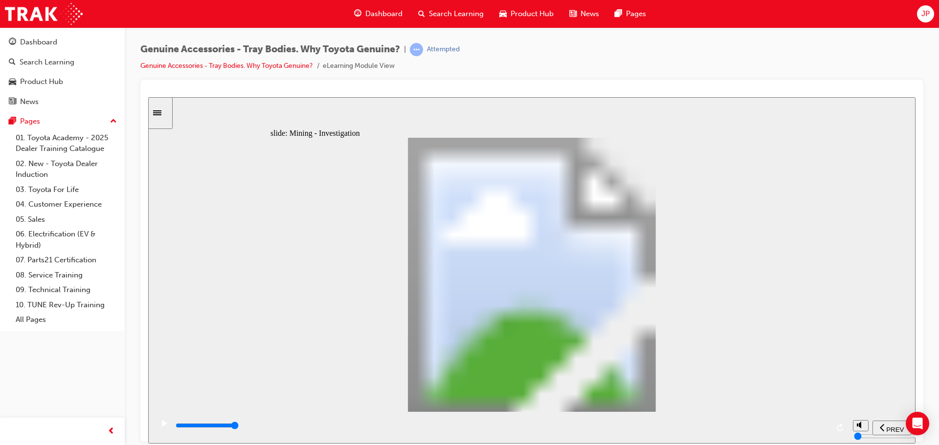
click at [820, 425] on div "playback controls" at bounding box center [502, 425] width 654 height 11
click at [817, 423] on div "playback controls" at bounding box center [502, 425] width 654 height 11
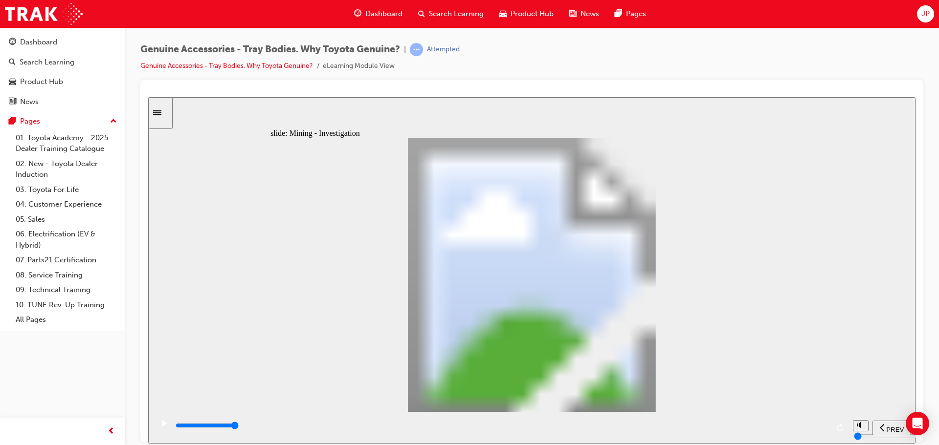
click at [816, 425] on div "playback controls" at bounding box center [502, 425] width 654 height 11
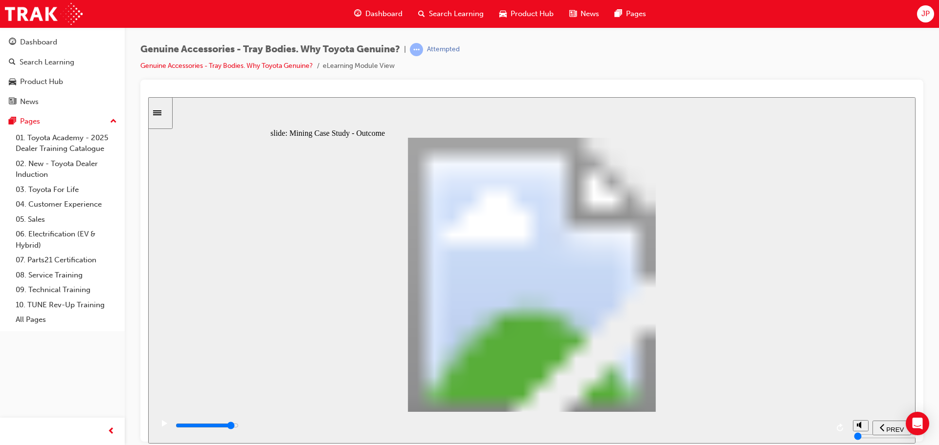
click at [783, 423] on div "playback controls" at bounding box center [502, 425] width 654 height 11
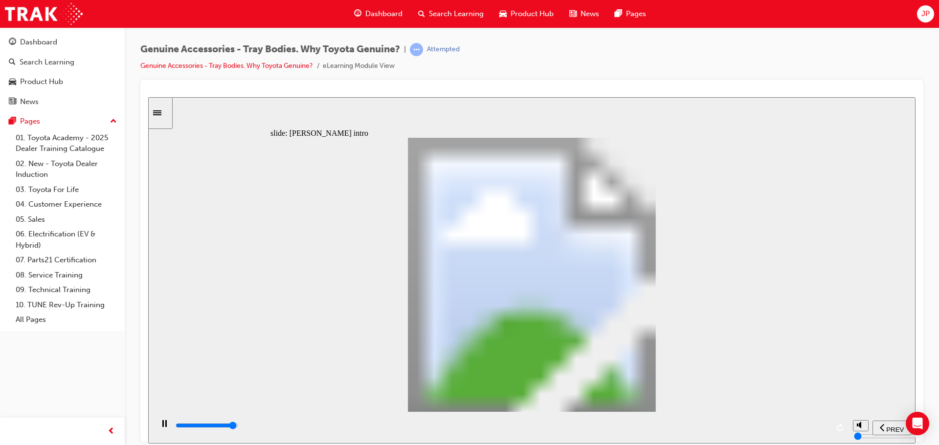
click at [239, 427] on input "slide progress" at bounding box center [206, 425] width 63 height 8
drag, startPoint x: 894, startPoint y: 429, endPoint x: 889, endPoint y: 420, distance: 10.1
click at [896, 430] on span "PREV" at bounding box center [895, 429] width 18 height 7
click at [883, 426] on icon "previous" at bounding box center [881, 427] width 5 height 9
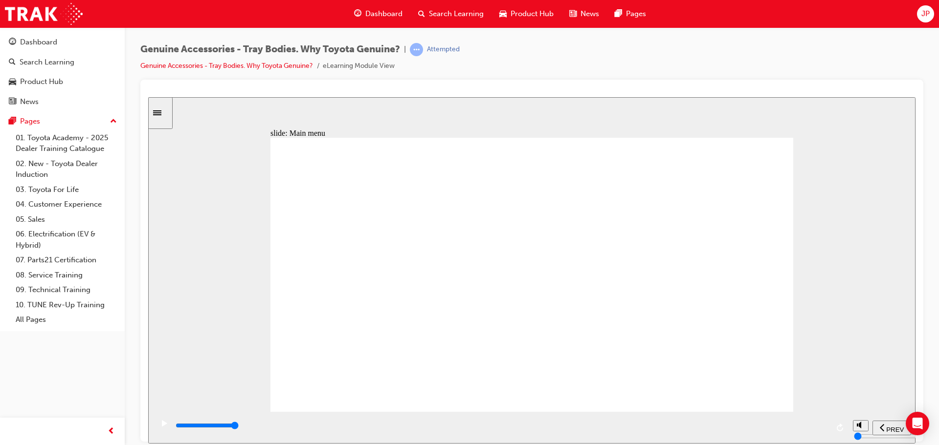
drag, startPoint x: 502, startPoint y: 337, endPoint x: 578, endPoint y: 342, distance: 76.4
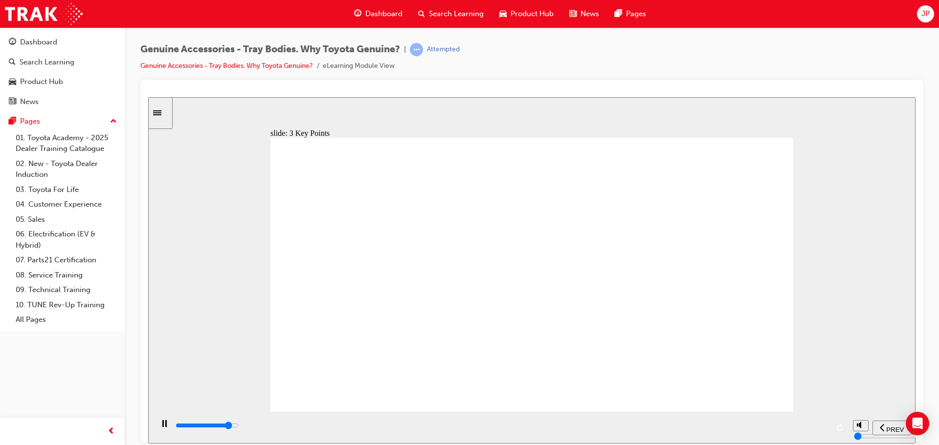
type input "10700"
click at [799, 426] on div "playback controls" at bounding box center [502, 425] width 654 height 11
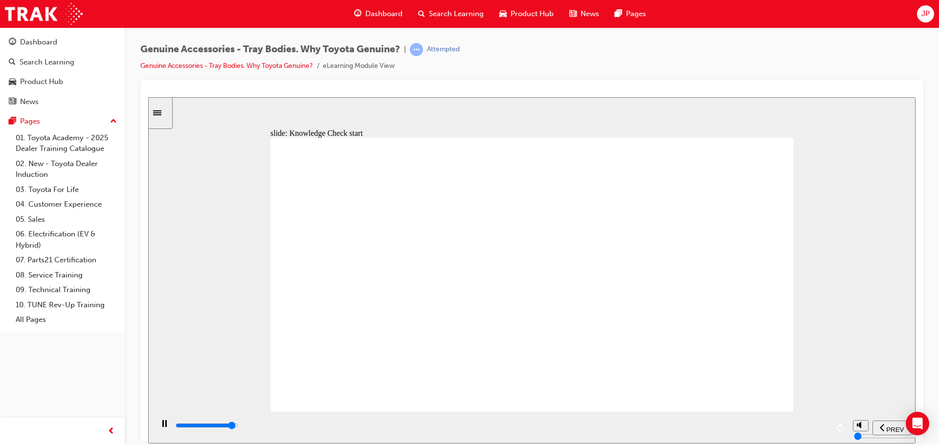
click at [239, 426] on input "slide progress" at bounding box center [206, 425] width 63 height 8
type input "9000"
radio input "true"
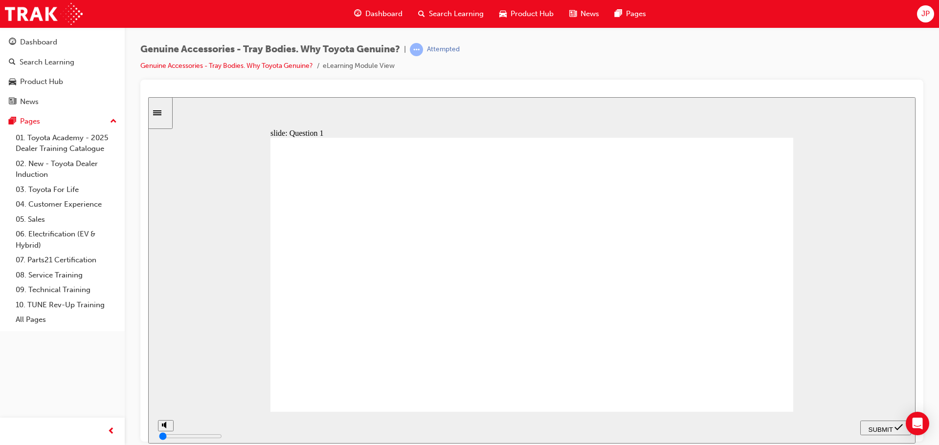
click at [877, 429] on span "SUBMIT" at bounding box center [880, 429] width 24 height 7
